Goal: Communication & Community: Connect with others

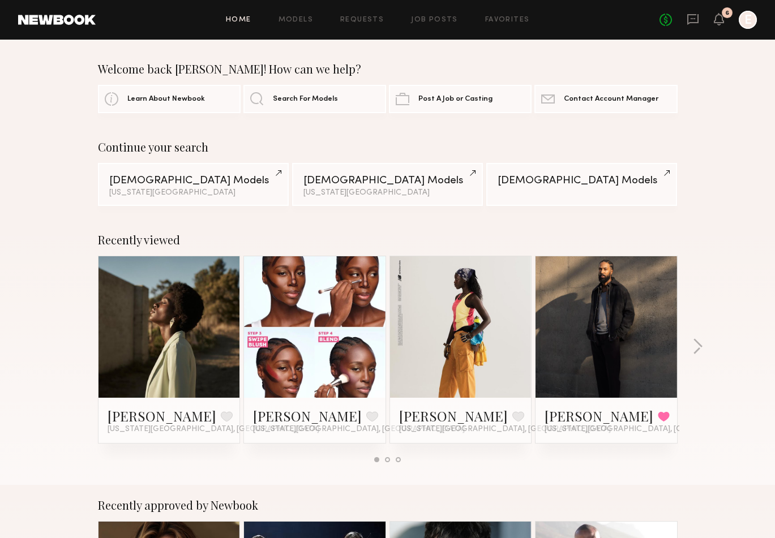
click at [317, 313] on link at bounding box center [314, 326] width 69 height 141
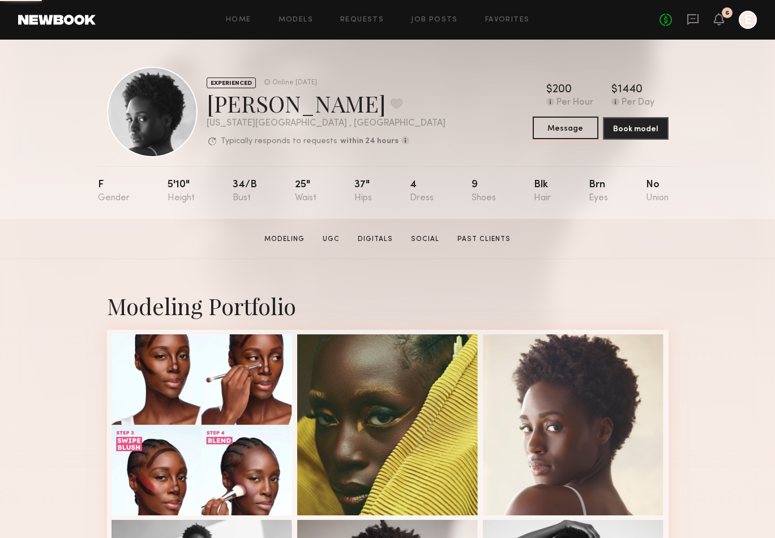
click at [566, 131] on button "Message" at bounding box center [565, 128] width 66 height 23
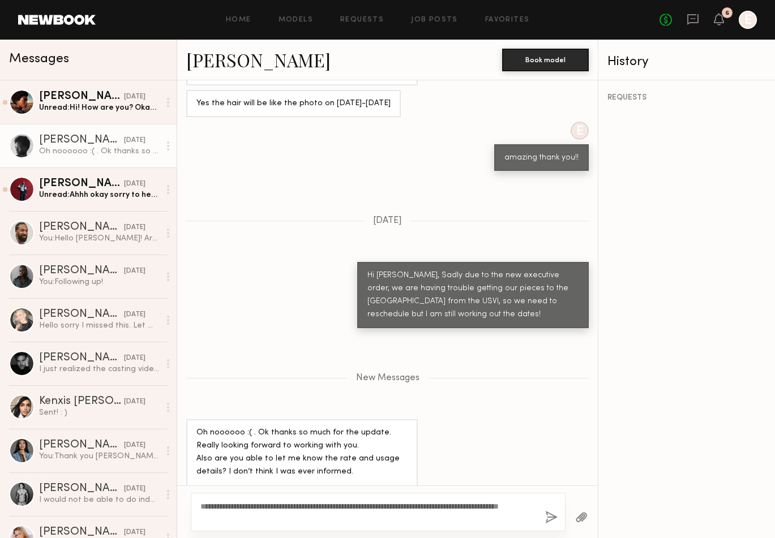
scroll to position [1097, 0]
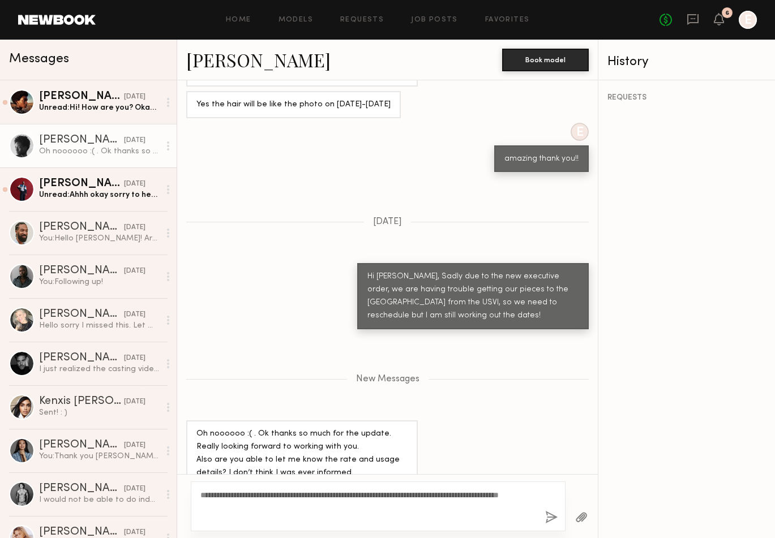
type textarea "**********"
click at [549, 519] on button "button" at bounding box center [551, 518] width 12 height 14
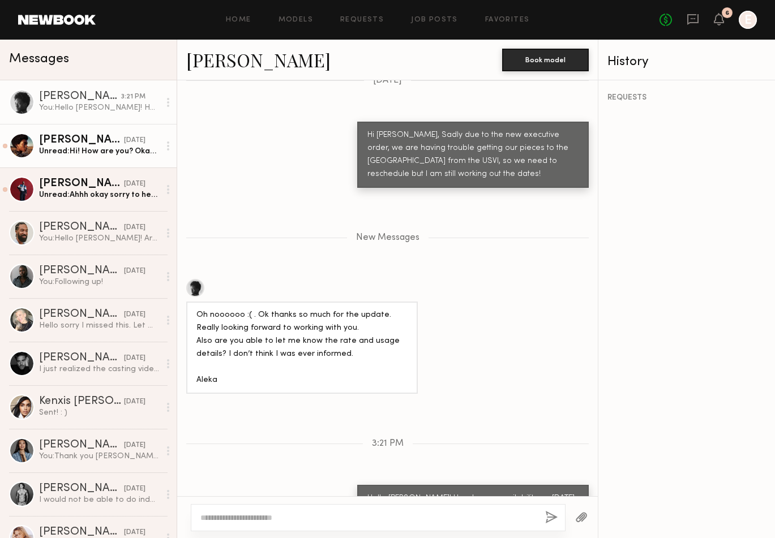
click at [76, 160] on link "[PERSON_NAME] [DATE] Unread: Hi! How are you? Okay sounds good- just let me kno…" at bounding box center [88, 146] width 177 height 44
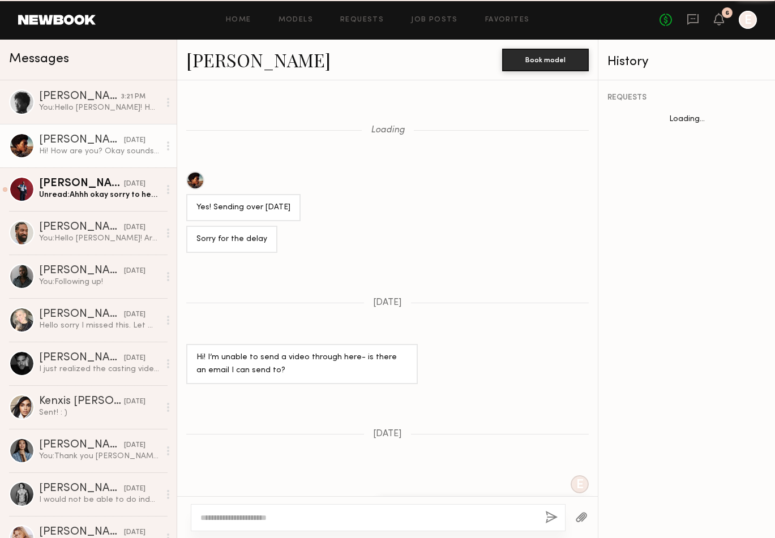
scroll to position [583, 0]
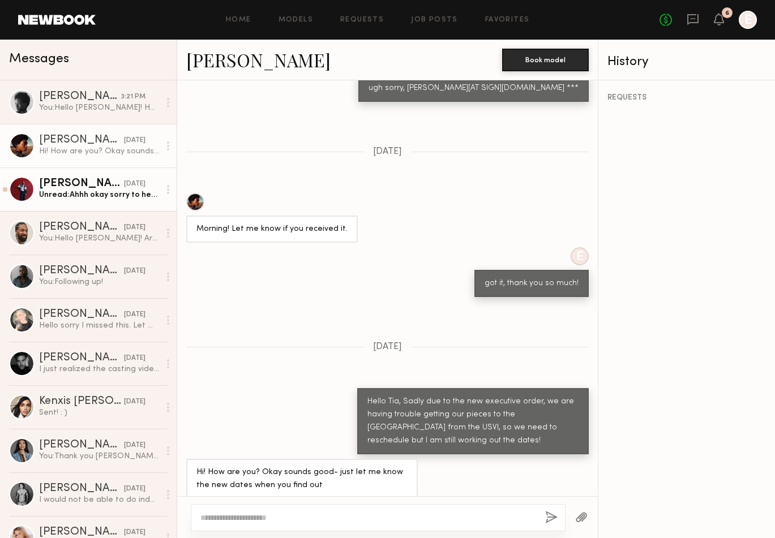
click at [86, 183] on div "[PERSON_NAME]" at bounding box center [81, 183] width 85 height 11
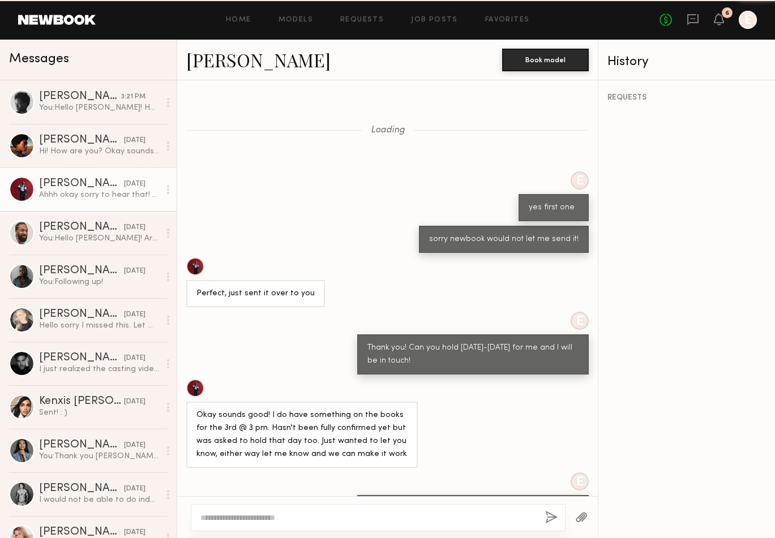
scroll to position [422, 0]
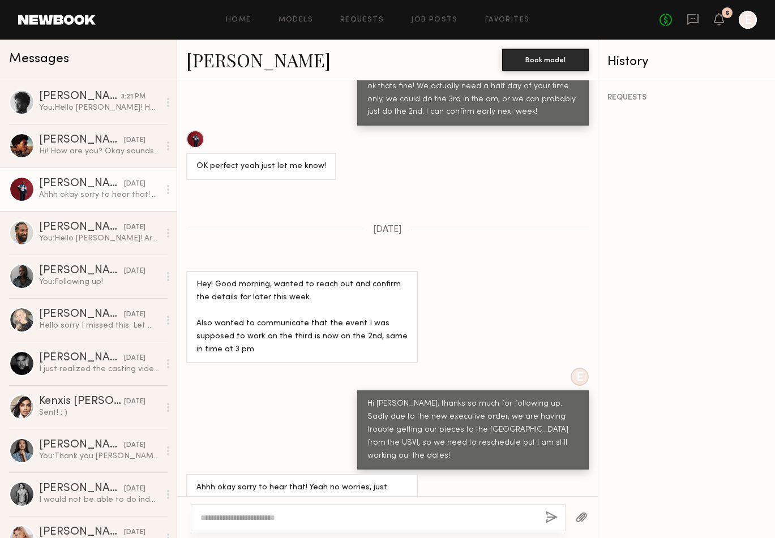
click at [166, 0] on header "Home Models Requests Job Posts Favorites Sign Out No fees up to $5,000 6 E" at bounding box center [387, 20] width 775 height 40
